Goal: Task Accomplishment & Management: Use online tool/utility

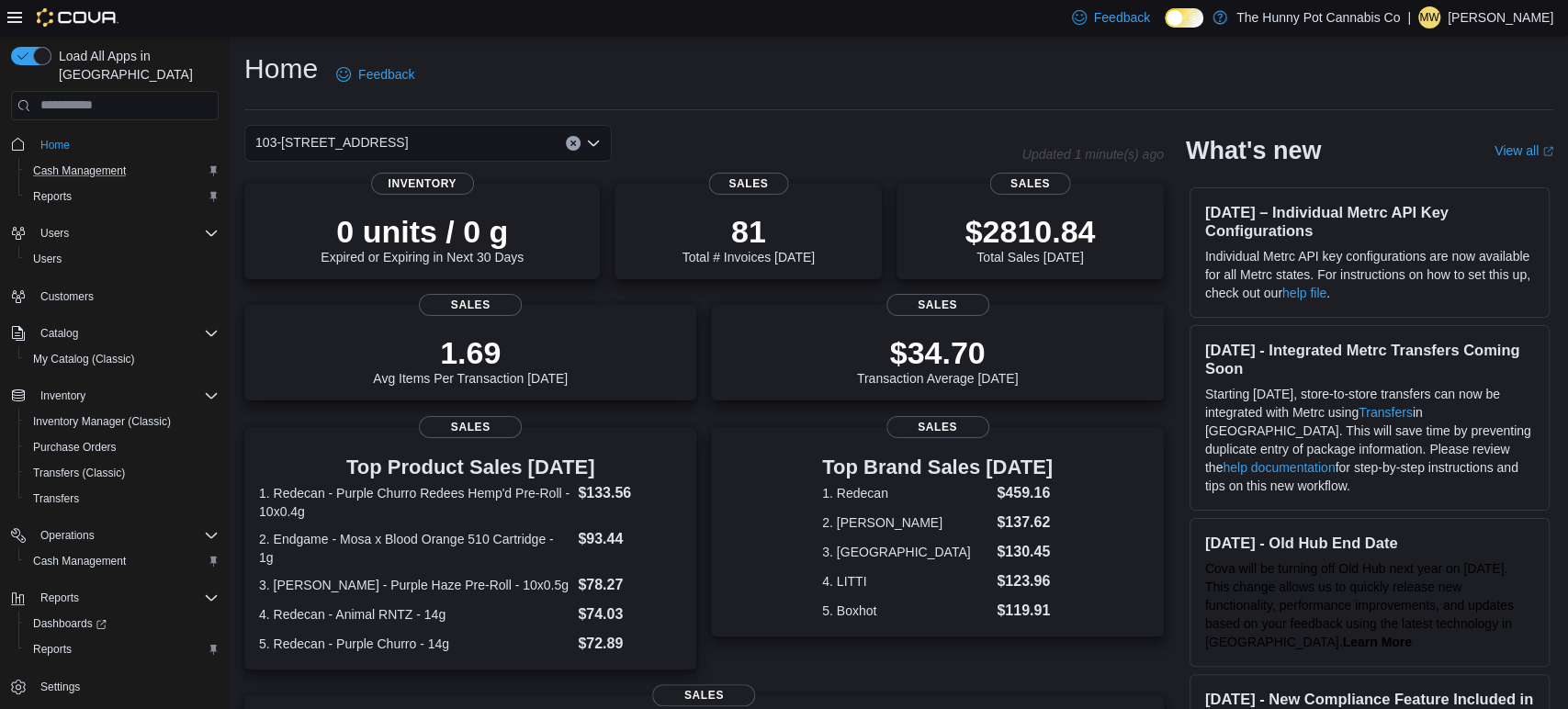
click at [150, 160] on div "Cash Management" at bounding box center [122, 171] width 193 height 22
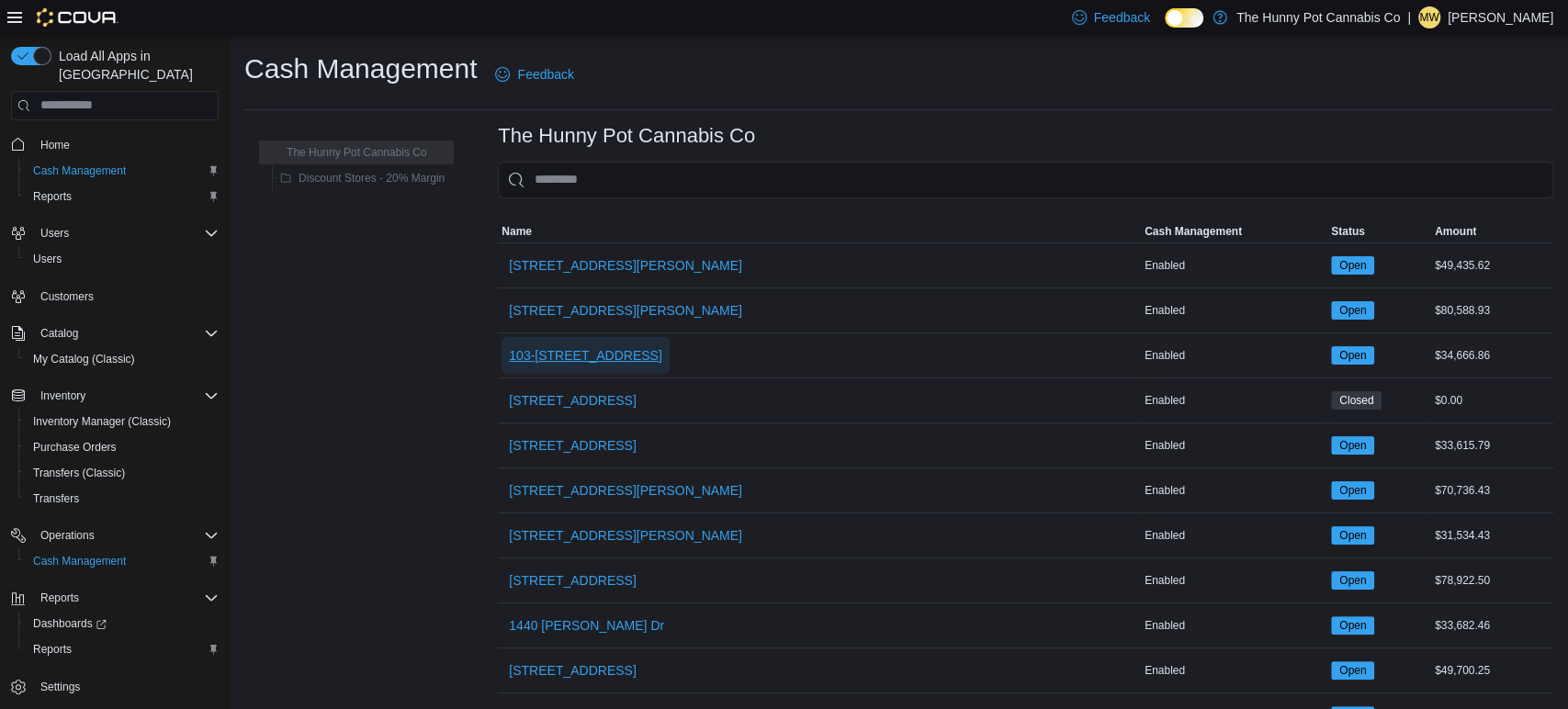
click at [572, 356] on span "103-[STREET_ADDRESS]" at bounding box center [586, 354] width 153 height 18
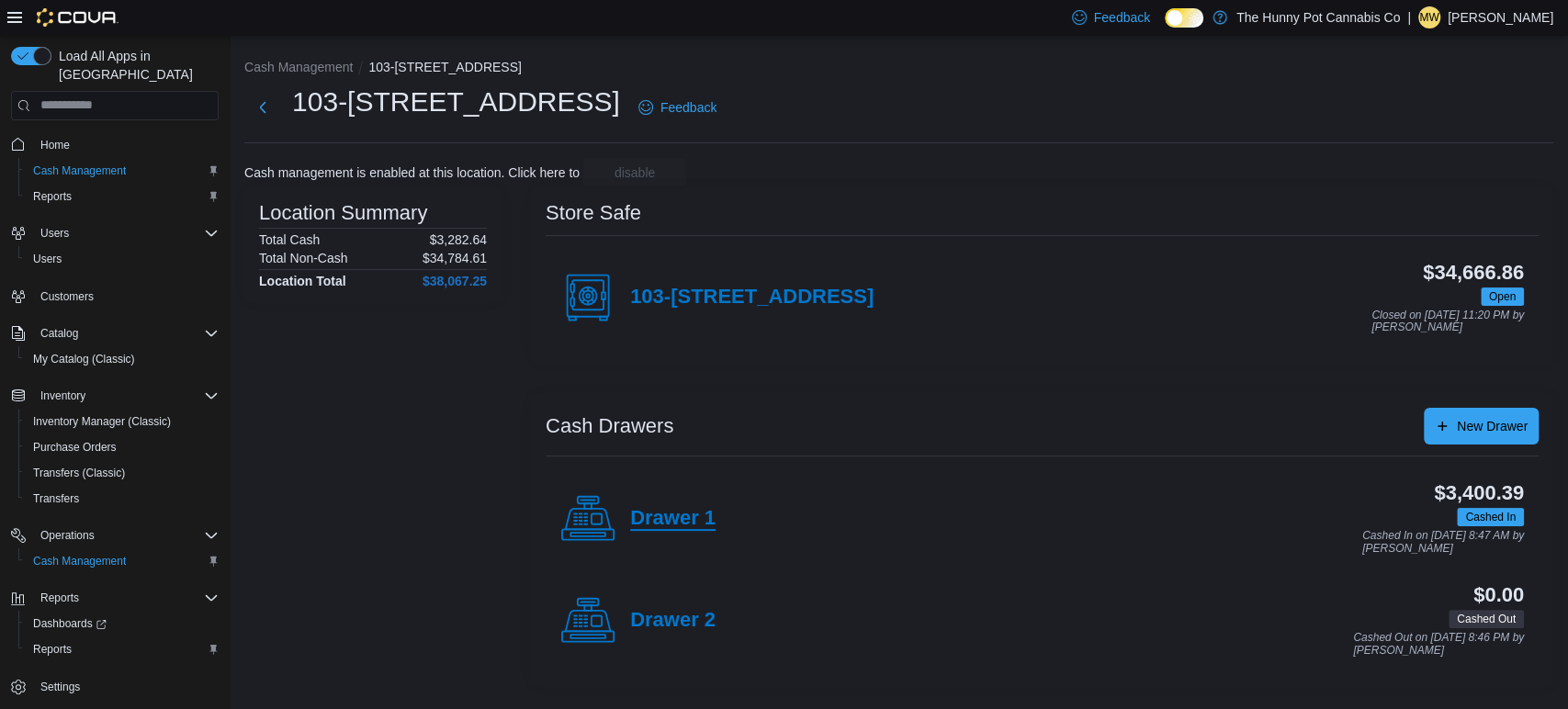
click at [655, 522] on h4 "Drawer 1" at bounding box center [672, 518] width 85 height 24
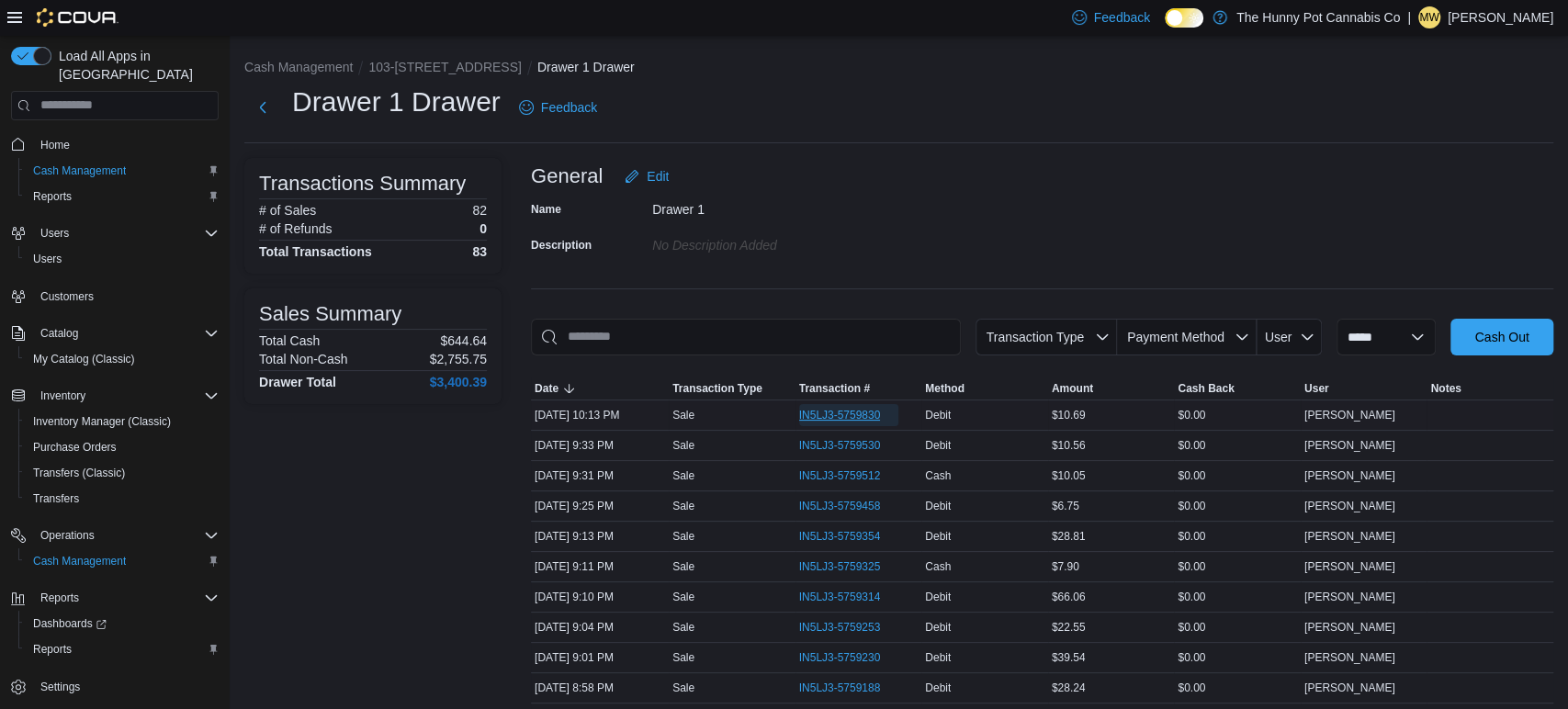
click at [816, 423] on span "IN5LJ3-5759830" at bounding box center [849, 415] width 100 height 22
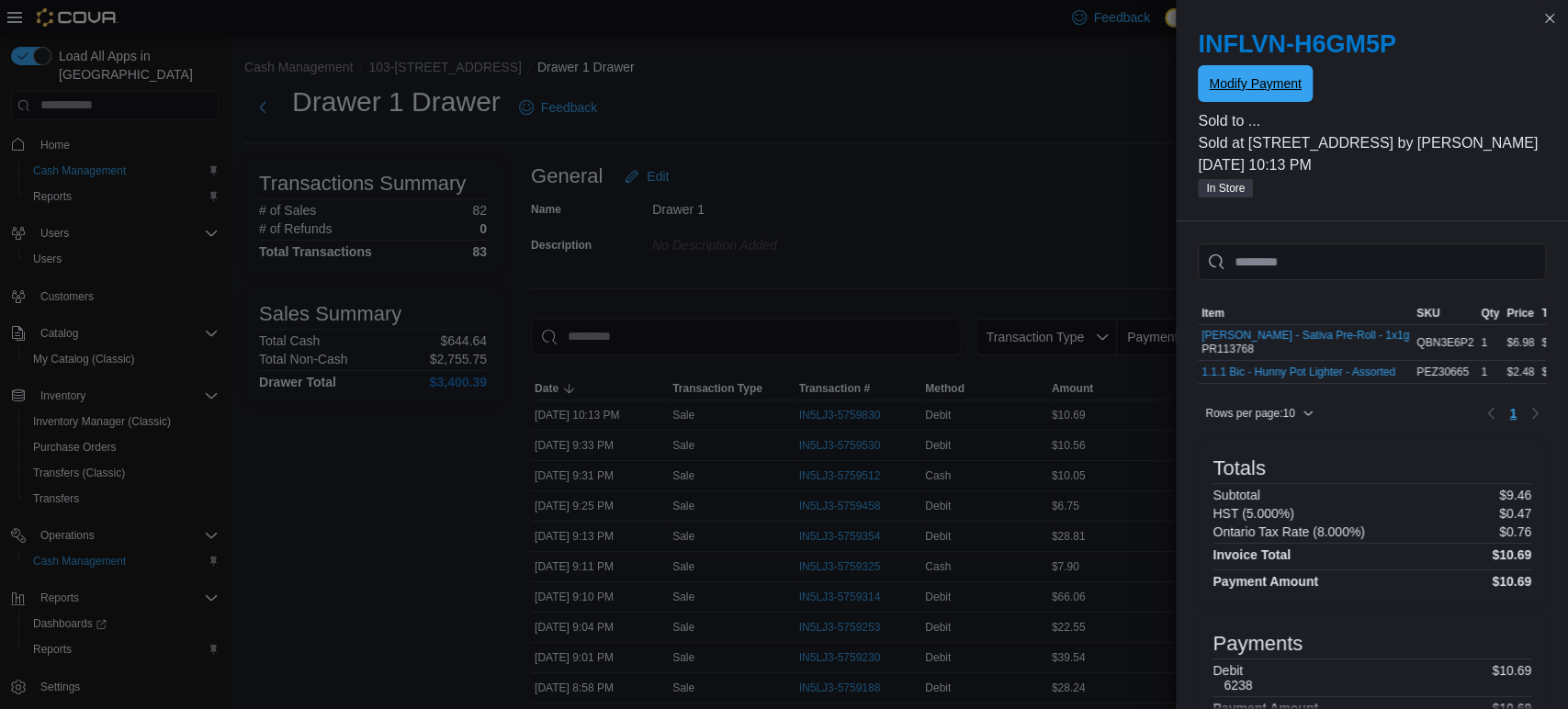
click at [1234, 96] on span "Modify Payment" at bounding box center [1255, 83] width 92 height 36
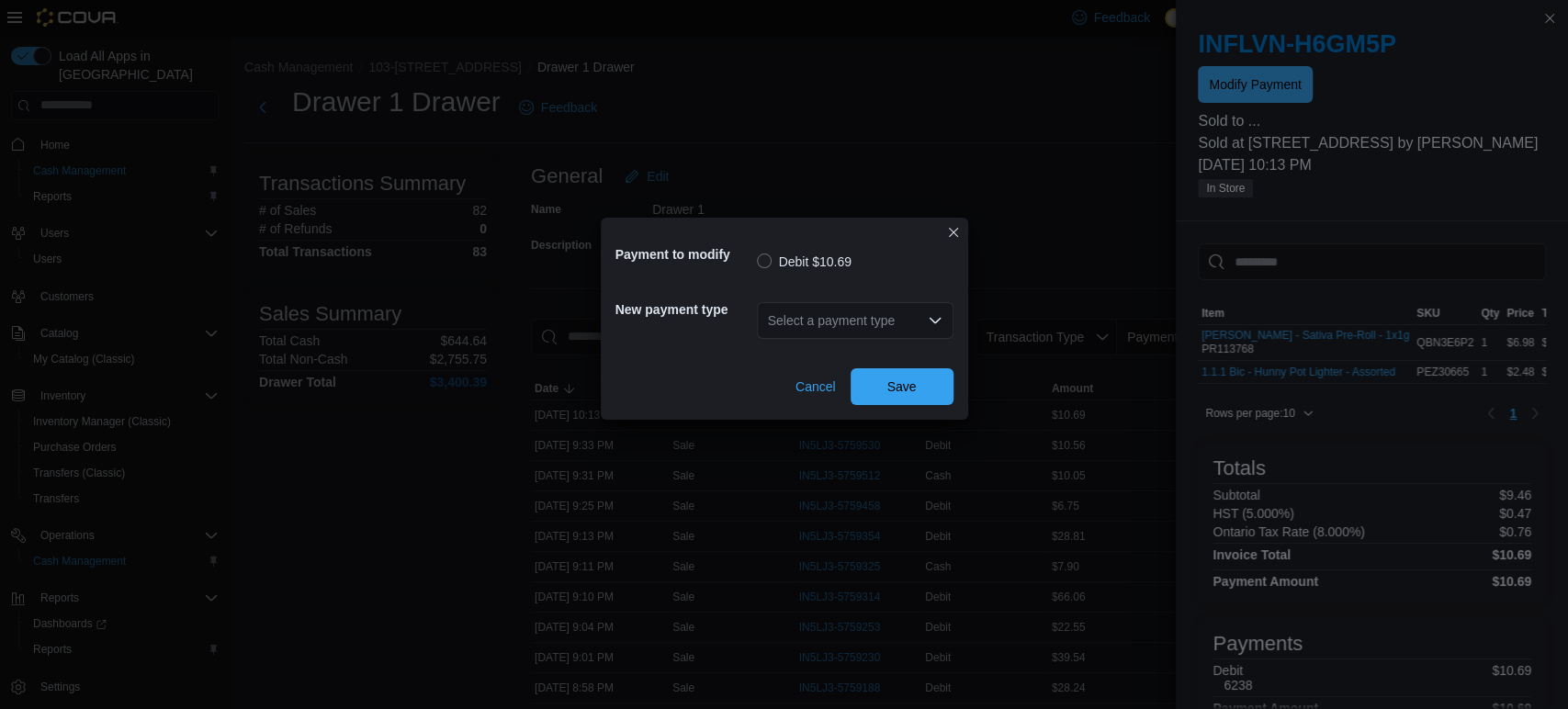
click at [923, 317] on div "Select a payment type" at bounding box center [855, 320] width 196 height 36
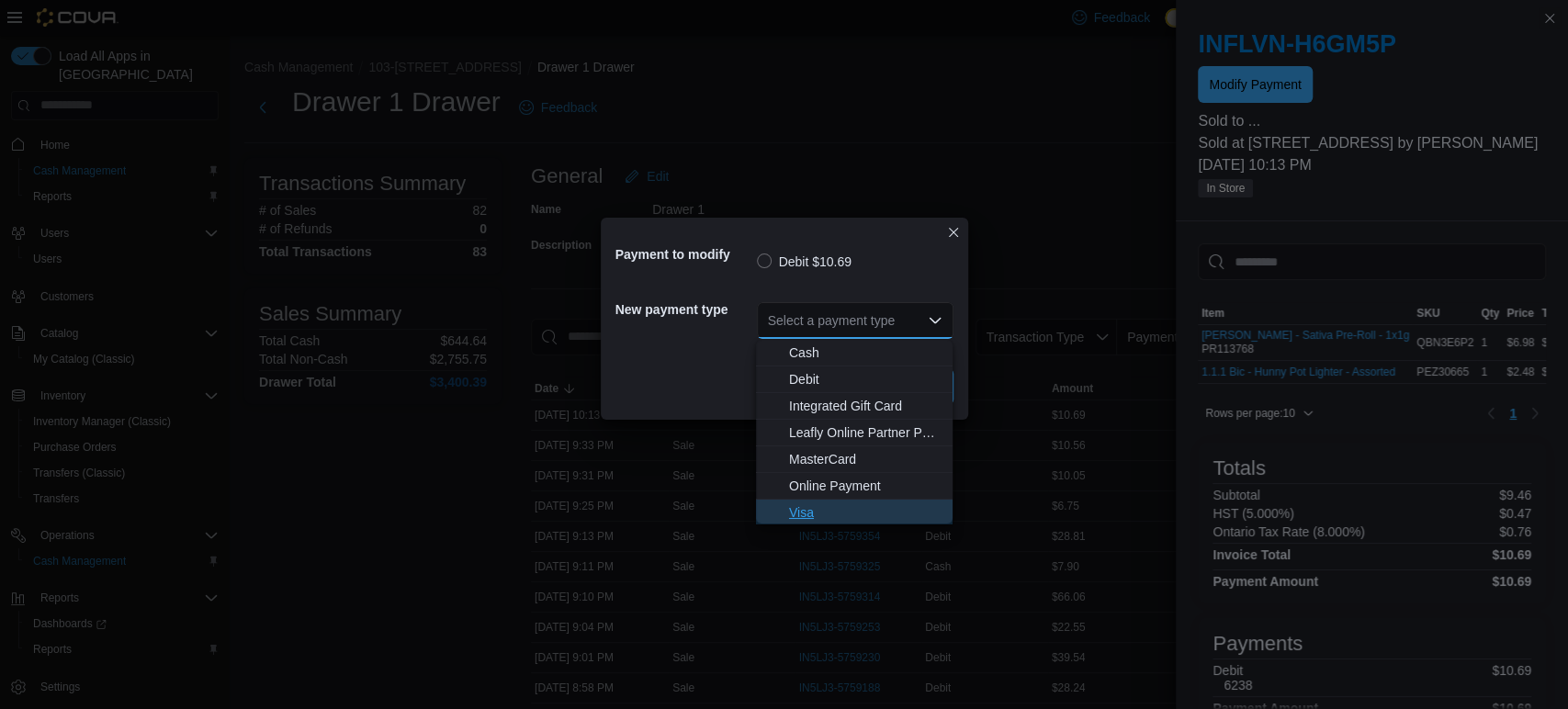
click at [820, 508] on span "Visa" at bounding box center [865, 512] width 152 height 18
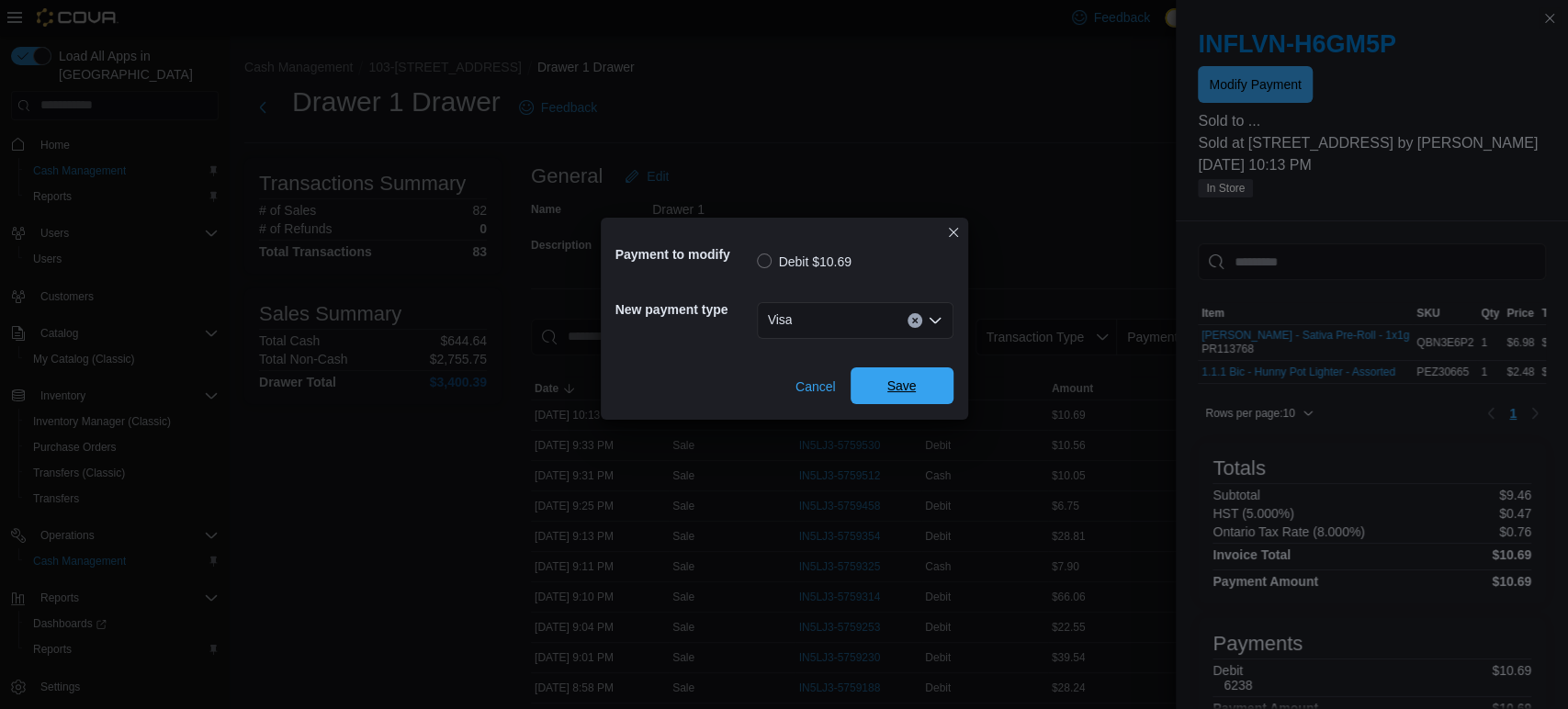
click at [892, 378] on span "Save" at bounding box center [902, 385] width 30 height 18
